Goal: Task Accomplishment & Management: Manage account settings

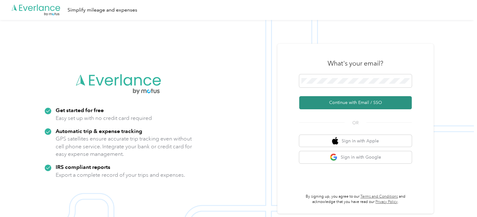
click at [376, 107] on button "Continue with Email / SSO" at bounding box center [355, 102] width 112 height 13
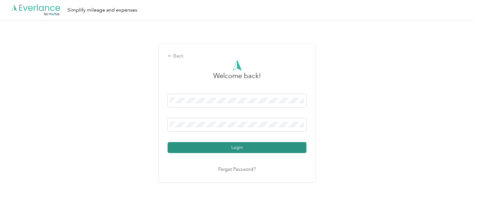
click at [212, 149] on button "Login" at bounding box center [236, 147] width 139 height 11
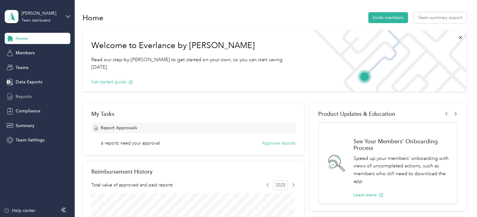
click at [23, 96] on span "Reports" at bounding box center [24, 96] width 16 height 7
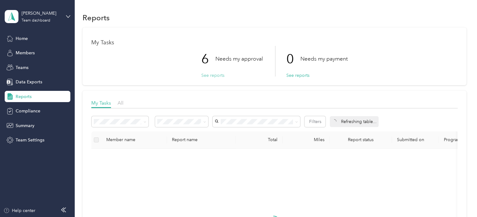
click at [205, 78] on button "See reports" at bounding box center [212, 75] width 23 height 7
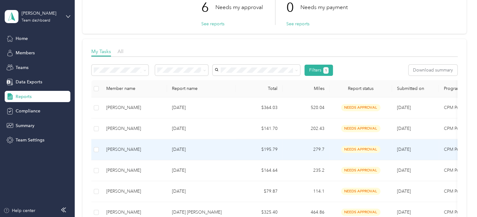
scroll to position [62, 0]
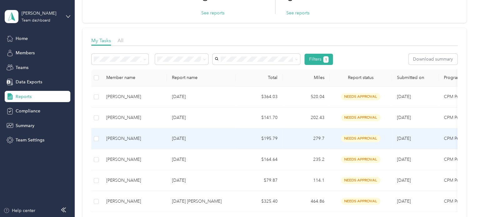
click at [118, 140] on div "[PERSON_NAME]" at bounding box center [134, 138] width 56 height 7
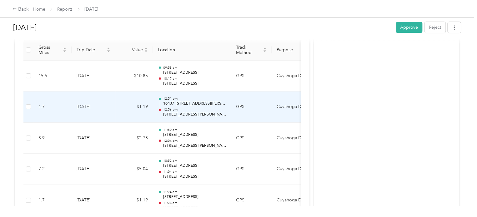
scroll to position [155, 0]
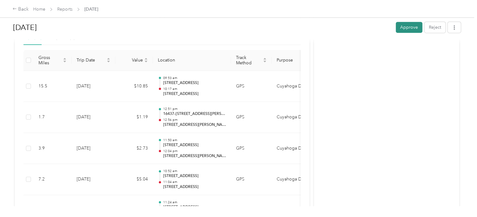
click at [399, 25] on button "Approve" at bounding box center [408, 27] width 27 height 11
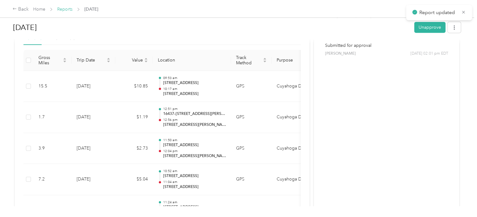
click at [57, 8] on link "Reports" at bounding box center [64, 9] width 15 height 5
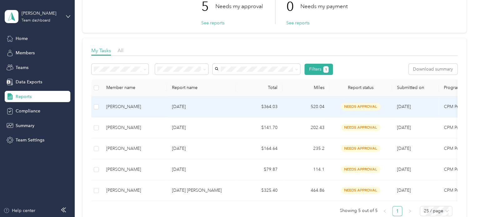
scroll to position [62, 0]
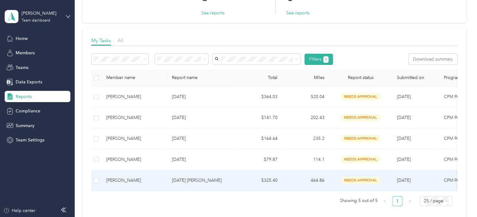
click at [135, 180] on div "[PERSON_NAME]" at bounding box center [134, 180] width 56 height 7
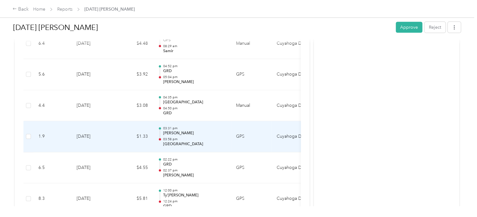
scroll to position [929, 0]
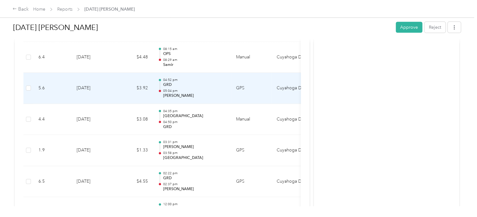
click at [179, 93] on p "[PERSON_NAME]" at bounding box center [194, 96] width 63 height 6
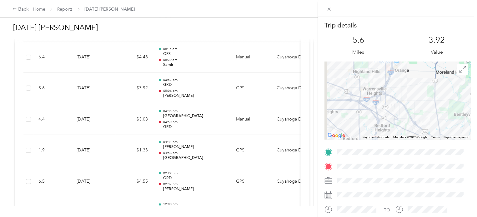
click at [326, 3] on div at bounding box center [397, 8] width 159 height 17
click at [326, 12] on icon at bounding box center [328, 9] width 5 height 5
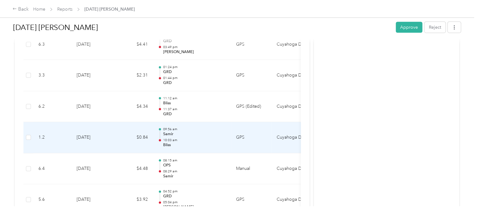
scroll to position [804, 0]
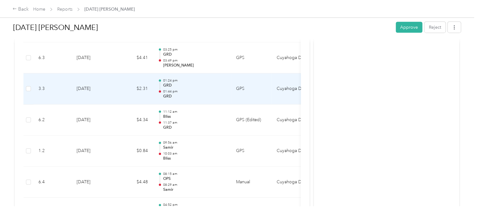
click at [191, 89] on p "01:44 pm" at bounding box center [194, 91] width 63 height 4
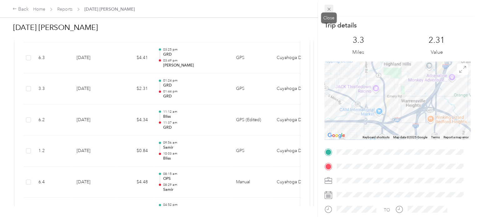
click at [331, 7] on icon at bounding box center [328, 9] width 5 height 5
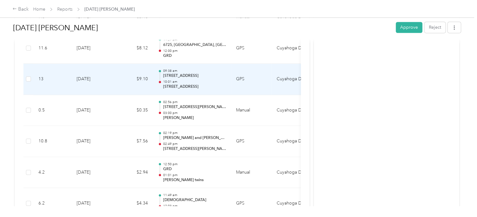
scroll to position [555, 0]
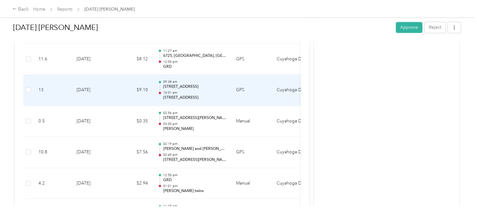
click at [196, 87] on p "[STREET_ADDRESS]" at bounding box center [194, 87] width 63 height 6
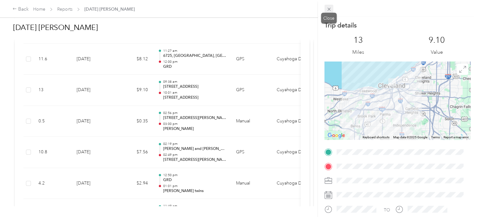
click at [329, 11] on icon at bounding box center [328, 9] width 5 height 5
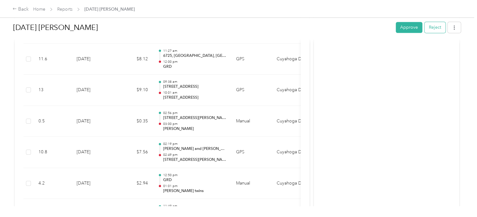
click at [424, 27] on button "Reject" at bounding box center [434, 27] width 21 height 11
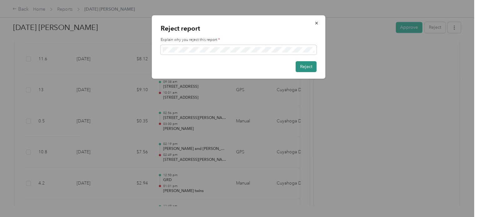
click at [309, 67] on button "Reject" at bounding box center [305, 66] width 21 height 11
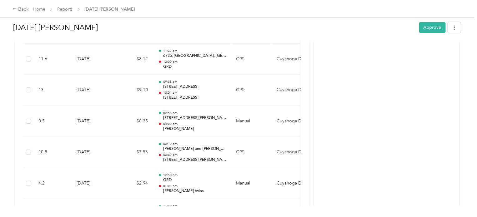
click at [70, 12] on span "Reports" at bounding box center [64, 9] width 15 height 7
click at [16, 7] on icon at bounding box center [14, 9] width 4 height 4
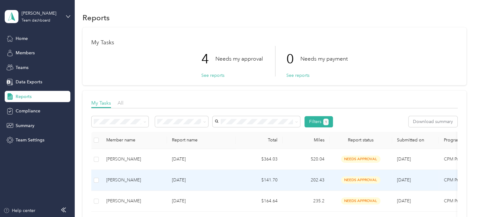
scroll to position [31, 0]
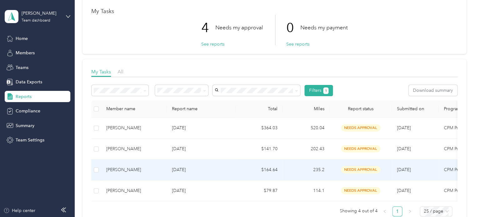
click at [127, 174] on td "[PERSON_NAME]" at bounding box center [134, 170] width 66 height 21
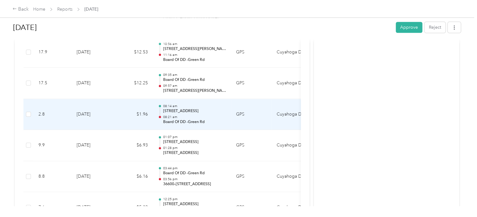
scroll to position [344, 0]
click at [177, 120] on p "[STREET_ADDRESS][PERSON_NAME]" at bounding box center [194, 122] width 63 height 6
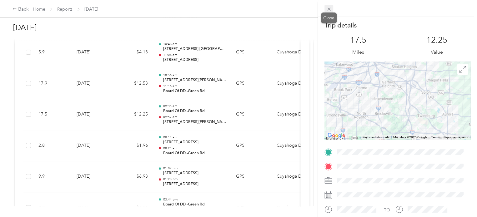
click at [328, 8] on icon at bounding box center [328, 9] width 5 height 5
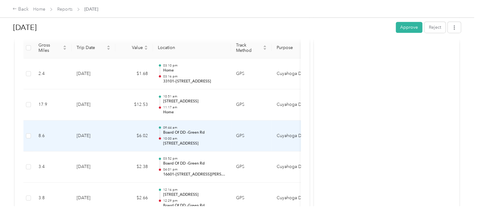
scroll to position [156, 0]
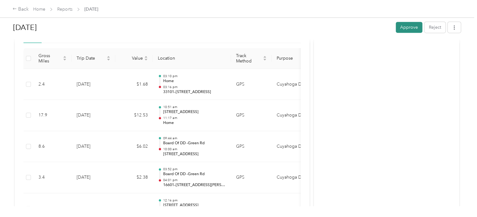
click at [398, 27] on button "Approve" at bounding box center [408, 27] width 27 height 11
click at [23, 10] on div "Back" at bounding box center [20, 9] width 16 height 7
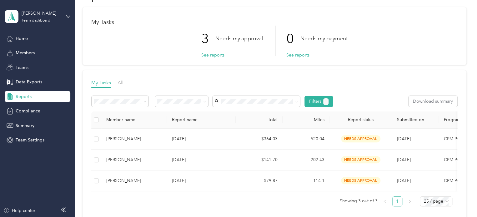
scroll to position [31, 0]
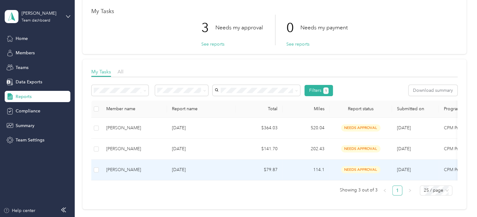
click at [125, 168] on div "[PERSON_NAME]" at bounding box center [134, 169] width 56 height 7
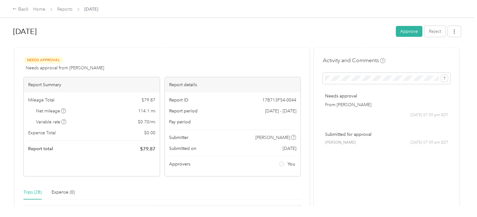
click at [166, 190] on div "Trips (28) Expense (0)" at bounding box center [161, 192] width 277 height 14
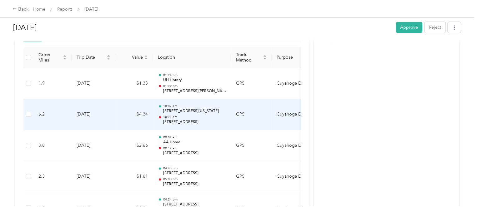
scroll to position [126, 0]
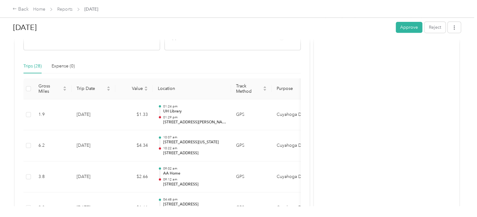
click at [406, 26] on button "Approve" at bounding box center [408, 27] width 27 height 11
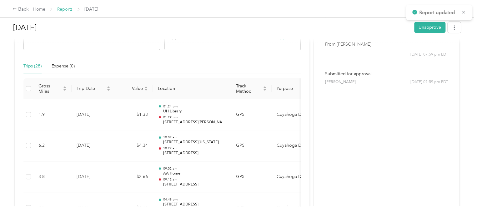
click at [60, 7] on link "Reports" at bounding box center [64, 9] width 15 height 5
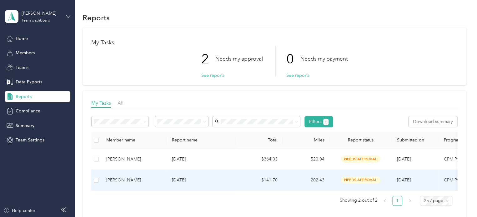
click at [119, 174] on td "[PERSON_NAME]" at bounding box center [134, 180] width 66 height 21
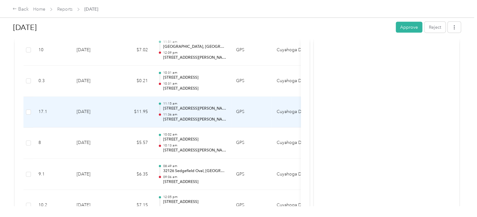
scroll to position [595, 0]
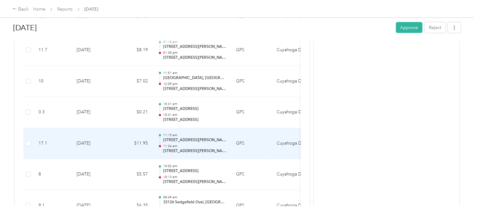
click at [172, 137] on p "[STREET_ADDRESS][PERSON_NAME][PERSON_NAME]" at bounding box center [194, 140] width 63 height 6
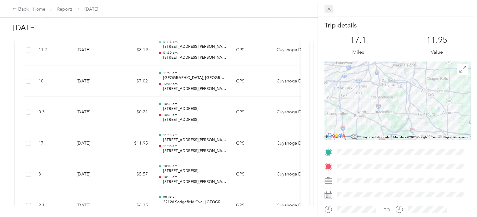
click at [330, 12] on span at bounding box center [328, 9] width 9 height 9
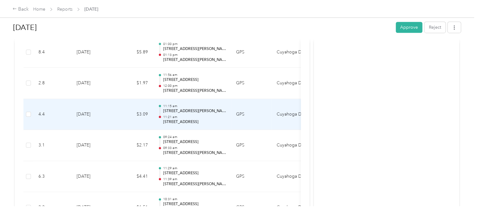
scroll to position [157, 0]
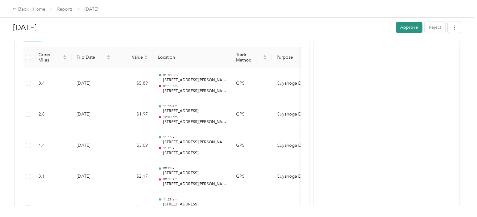
click at [398, 28] on button "Approve" at bounding box center [408, 27] width 27 height 11
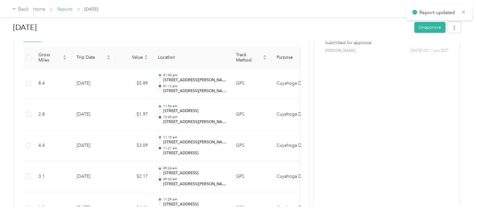
click at [69, 11] on link "Reports" at bounding box center [64, 9] width 15 height 5
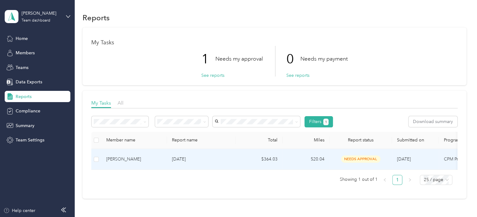
click at [127, 162] on div "[PERSON_NAME]" at bounding box center [134, 159] width 56 height 7
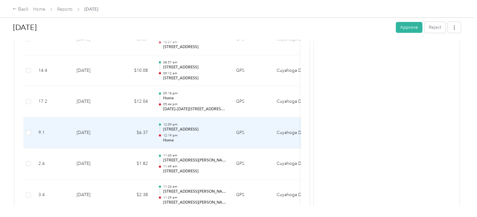
scroll to position [1589, 0]
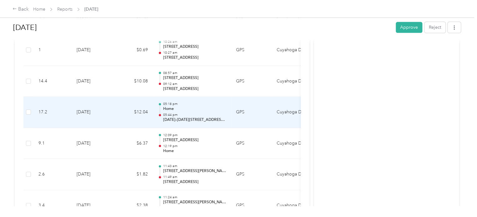
click at [170, 113] on p "05:44 pm" at bounding box center [194, 115] width 63 height 4
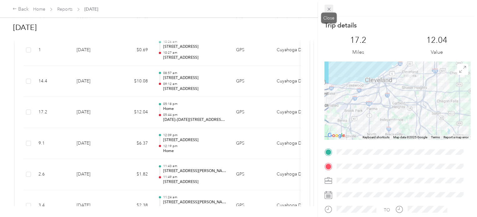
click at [328, 8] on icon at bounding box center [328, 9] width 5 height 5
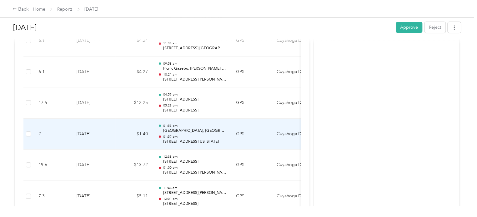
scroll to position [1339, 0]
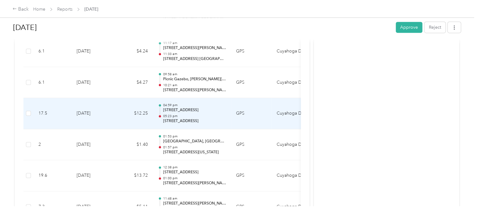
click at [182, 114] on p "05:23 pm" at bounding box center [194, 116] width 63 height 4
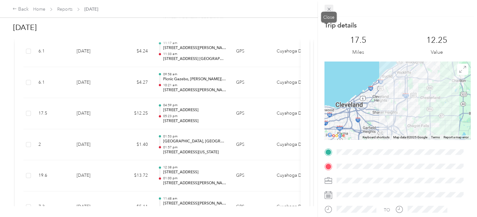
click at [329, 11] on icon at bounding box center [328, 9] width 5 height 5
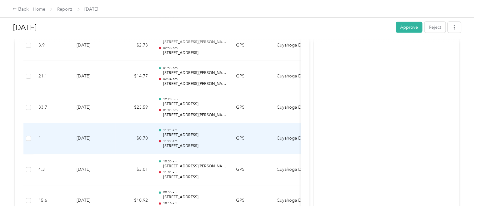
scroll to position [808, 0]
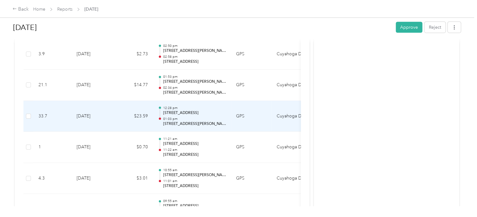
click at [174, 111] on p "[STREET_ADDRESS]" at bounding box center [194, 113] width 63 height 6
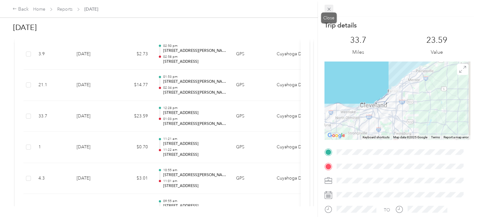
click at [326, 8] on icon at bounding box center [328, 9] width 5 height 5
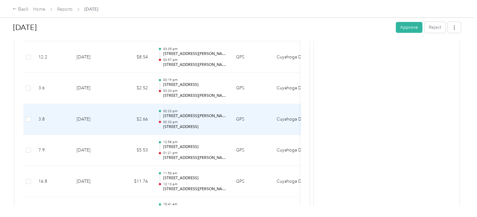
scroll to position [152, 0]
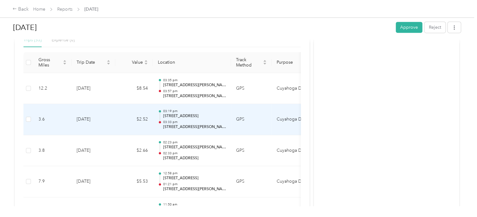
click at [182, 119] on div "03:19 pm [STREET_ADDRESS] 03:33 pm [STREET_ADDRESS][GEOGRAPHIC_DATA][PERSON_NAM…" at bounding box center [194, 119] width 63 height 21
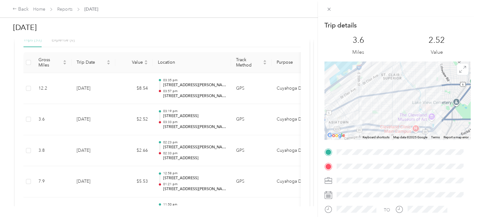
click at [67, 8] on div "Trip details This trip cannot be edited because it is either under review, appr…" at bounding box center [238, 108] width 477 height 217
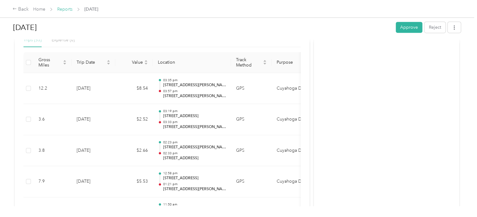
click at [65, 8] on link "Reports" at bounding box center [64, 9] width 15 height 5
